Goal: Transaction & Acquisition: Purchase product/service

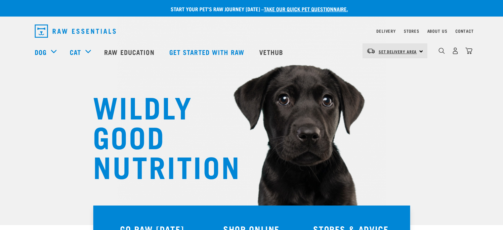
click at [410, 51] on span "Set Delivery Area" at bounding box center [398, 51] width 38 height 2
click at [378, 71] on link "[GEOGRAPHIC_DATA]" at bounding box center [393, 69] width 63 height 15
click at [458, 54] on img "dropdown navigation" at bounding box center [455, 50] width 7 height 7
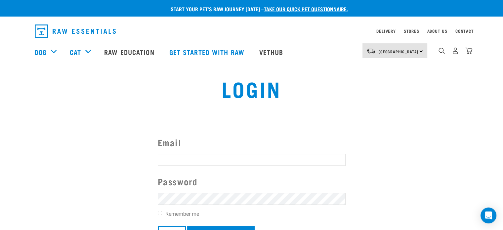
click at [218, 154] on input "Email" at bounding box center [252, 160] width 188 height 12
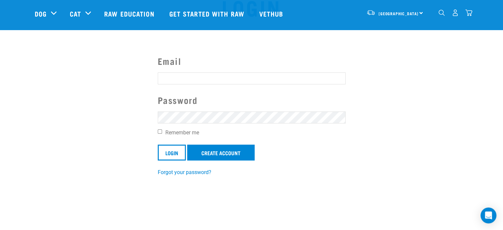
scroll to position [99, 0]
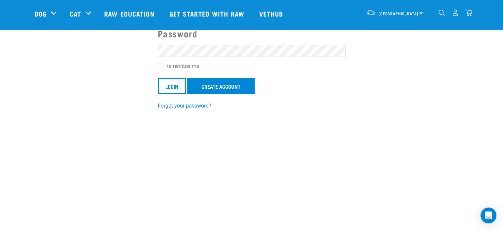
type input "slhowes@xtra.co.nz"
click at [165, 90] on input "Login" at bounding box center [172, 86] width 28 height 16
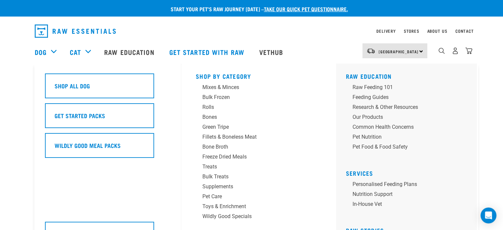
click at [47, 49] on div "Dog" at bounding box center [49, 52] width 28 height 26
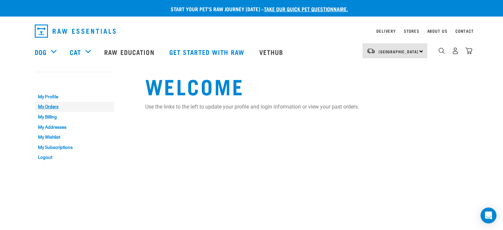
click at [52, 107] on link "My Orders" at bounding box center [74, 107] width 79 height 10
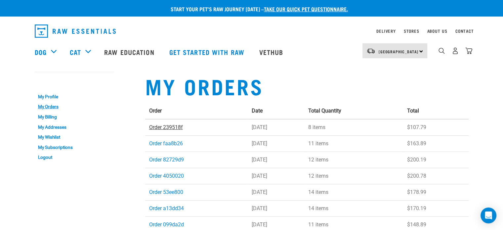
click at [162, 129] on link "Order 239518f" at bounding box center [166, 127] width 34 height 6
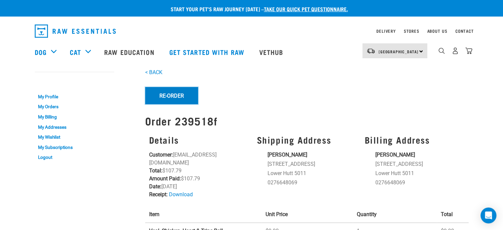
click at [171, 97] on button "Re-Order" at bounding box center [171, 95] width 53 height 17
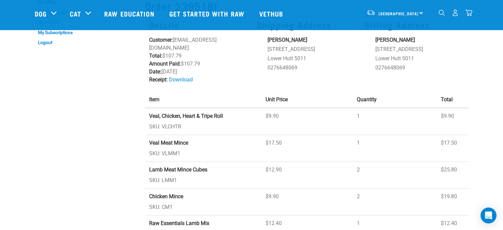
scroll to position [100, 0]
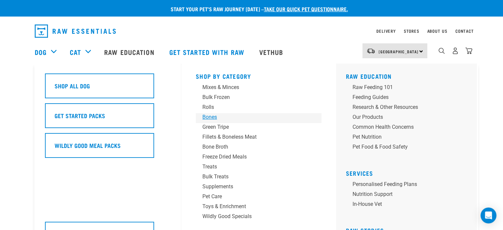
click at [217, 116] on div "Bones" at bounding box center [253, 117] width 103 height 8
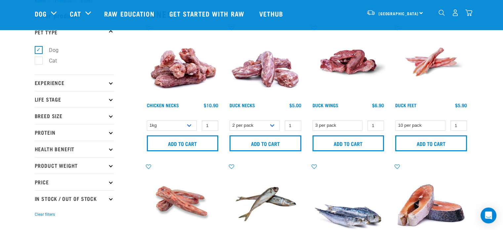
scroll to position [33, 0]
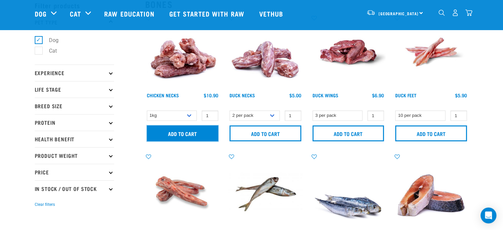
click at [193, 135] on input "Add to cart" at bounding box center [183, 133] width 72 height 16
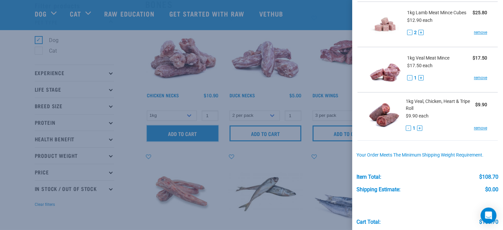
scroll to position [255, 0]
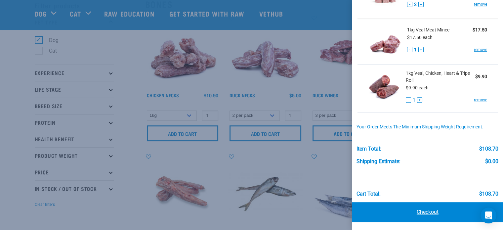
click at [423, 216] on link "Checkout" at bounding box center [427, 212] width 151 height 20
click at [426, 210] on link "Checkout" at bounding box center [427, 212] width 151 height 20
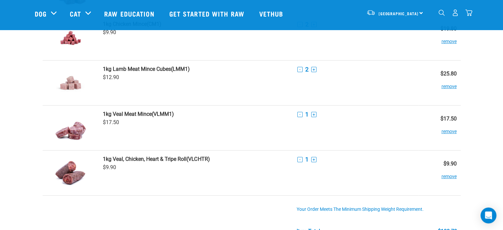
scroll to position [165, 0]
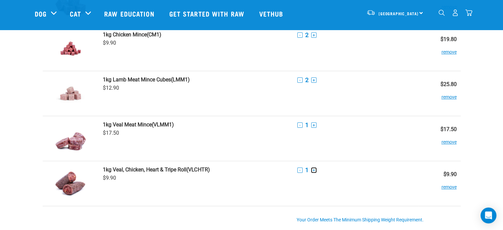
click at [314, 169] on button "+" at bounding box center [313, 169] width 5 height 5
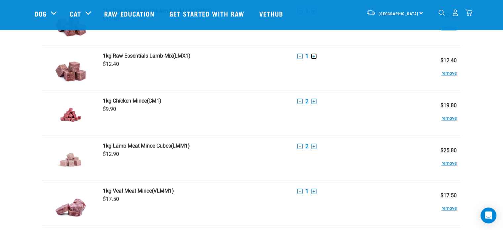
click at [313, 55] on button "+" at bounding box center [313, 56] width 5 height 5
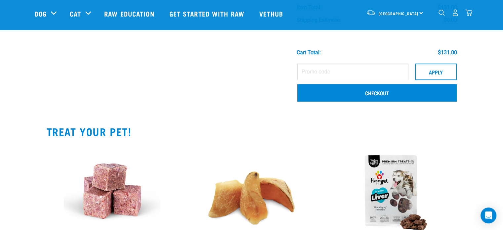
scroll to position [397, 0]
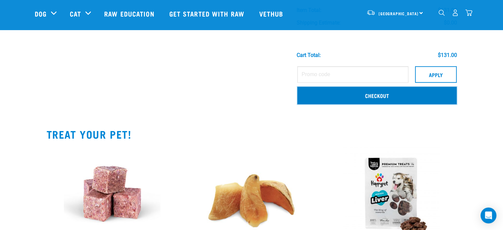
click at [375, 94] on link "Checkout" at bounding box center [376, 95] width 159 height 17
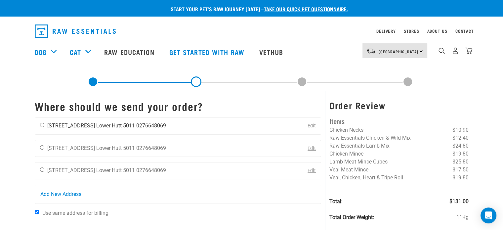
click at [41, 124] on input "radio" at bounding box center [42, 125] width 4 height 4
radio input "true"
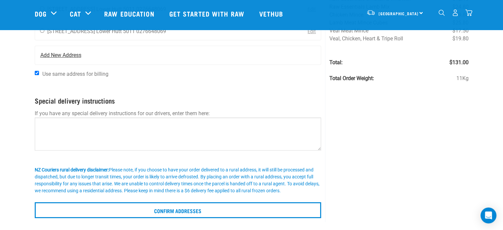
scroll to position [99, 0]
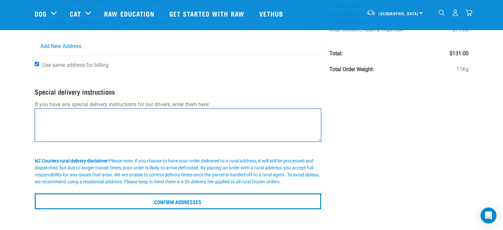
click at [160, 117] on textarea at bounding box center [178, 124] width 287 height 33
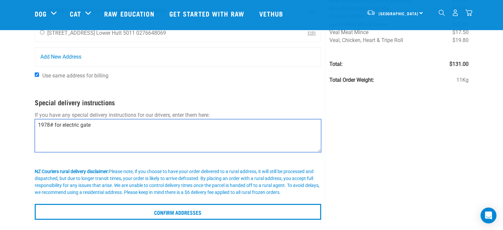
scroll to position [132, 0]
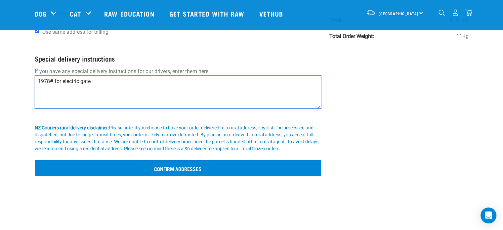
type textarea "1978# for electric gate"
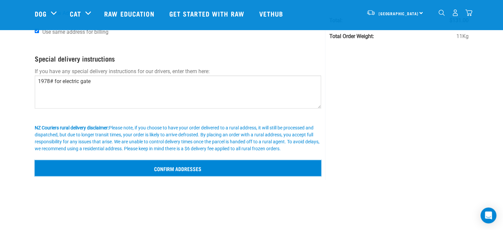
click at [214, 160] on input "Confirm addresses" at bounding box center [178, 168] width 287 height 16
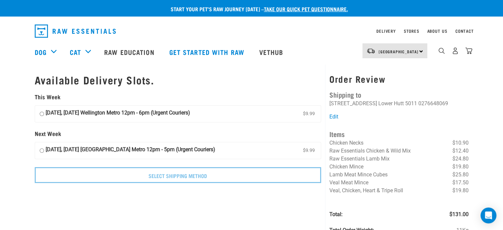
click at [41, 113] on input "28 September, Sunday Wellington Metro 12pm - 6pm (Urgent Couriers) $9.99" at bounding box center [42, 114] width 4 height 10
radio input "true"
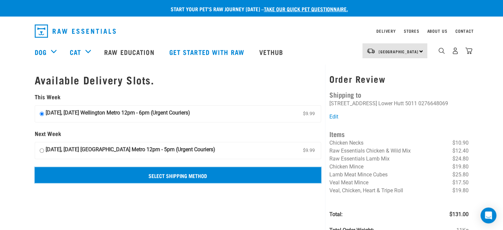
click at [160, 176] on input "Select Shipping Method" at bounding box center [178, 175] width 287 height 16
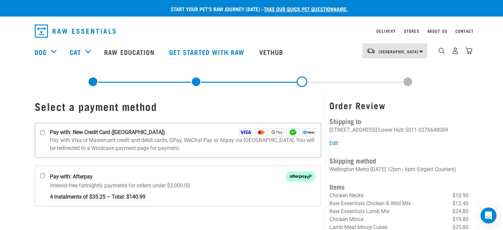
click at [42, 133] on input "Pay with: New Credit Card (Windcave)" at bounding box center [42, 132] width 5 height 5
radio input "true"
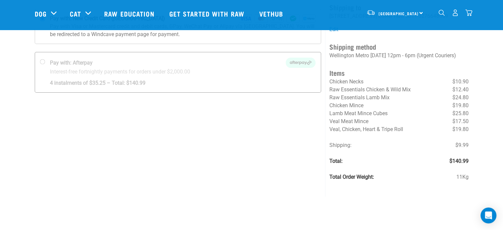
scroll to position [66, 0]
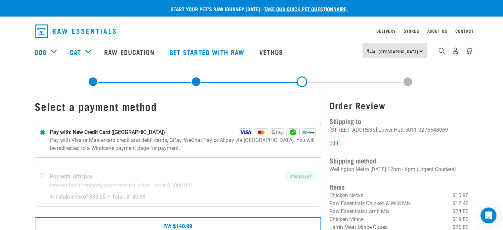
click at [245, 135] on img at bounding box center [245, 132] width 13 height 8
click at [45, 135] on input "Pay with: New Credit Card ([GEOGRAPHIC_DATA])" at bounding box center [42, 132] width 5 height 5
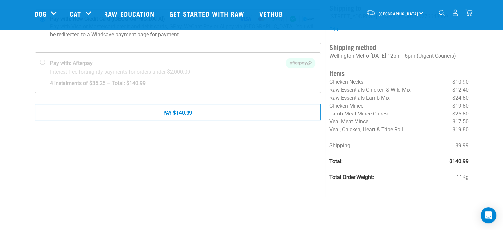
scroll to position [66, 0]
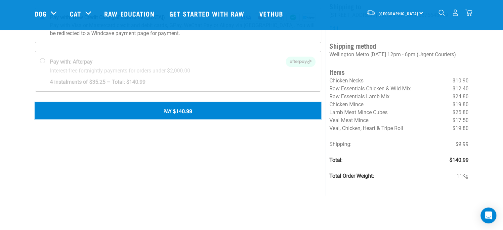
click at [175, 109] on button "Pay $140.99" at bounding box center [178, 110] width 287 height 17
